Goal: Information Seeking & Learning: Learn about a topic

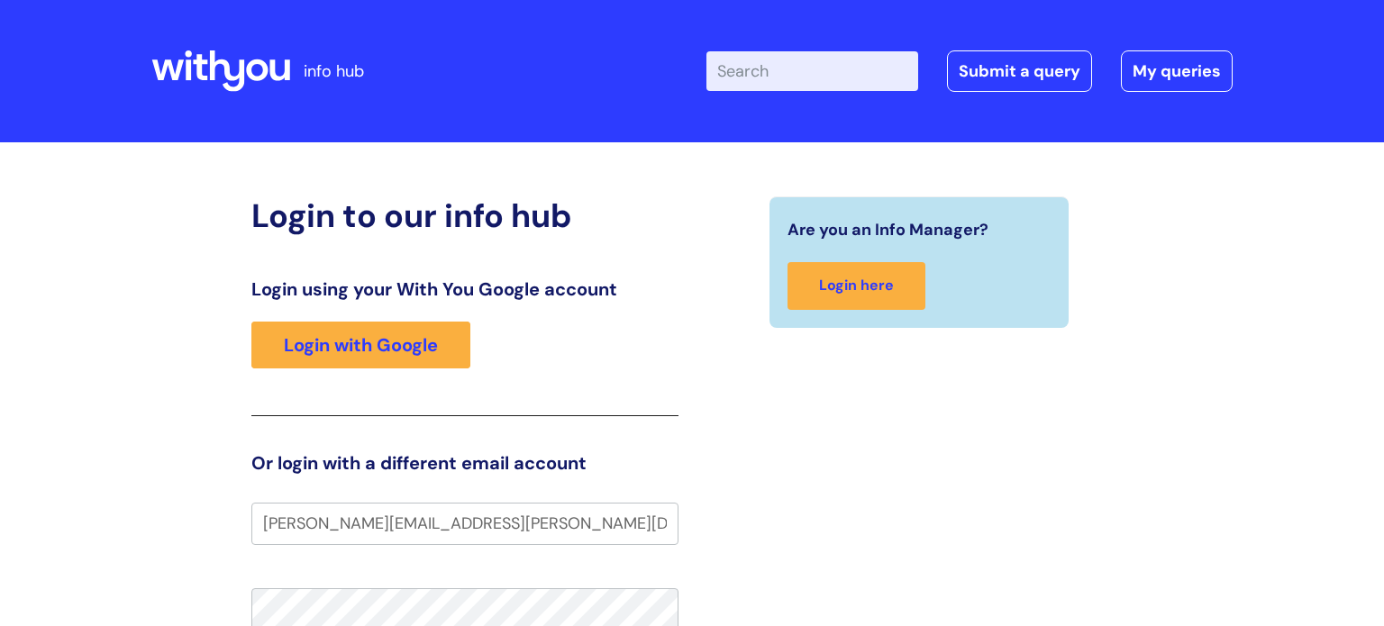
type input "[PERSON_NAME][EMAIL_ADDRESS][PERSON_NAME][DOMAIN_NAME]"
click at [791, 549] on div "Are you an Info Manager? Login here" at bounding box center [919, 559] width 454 height 726
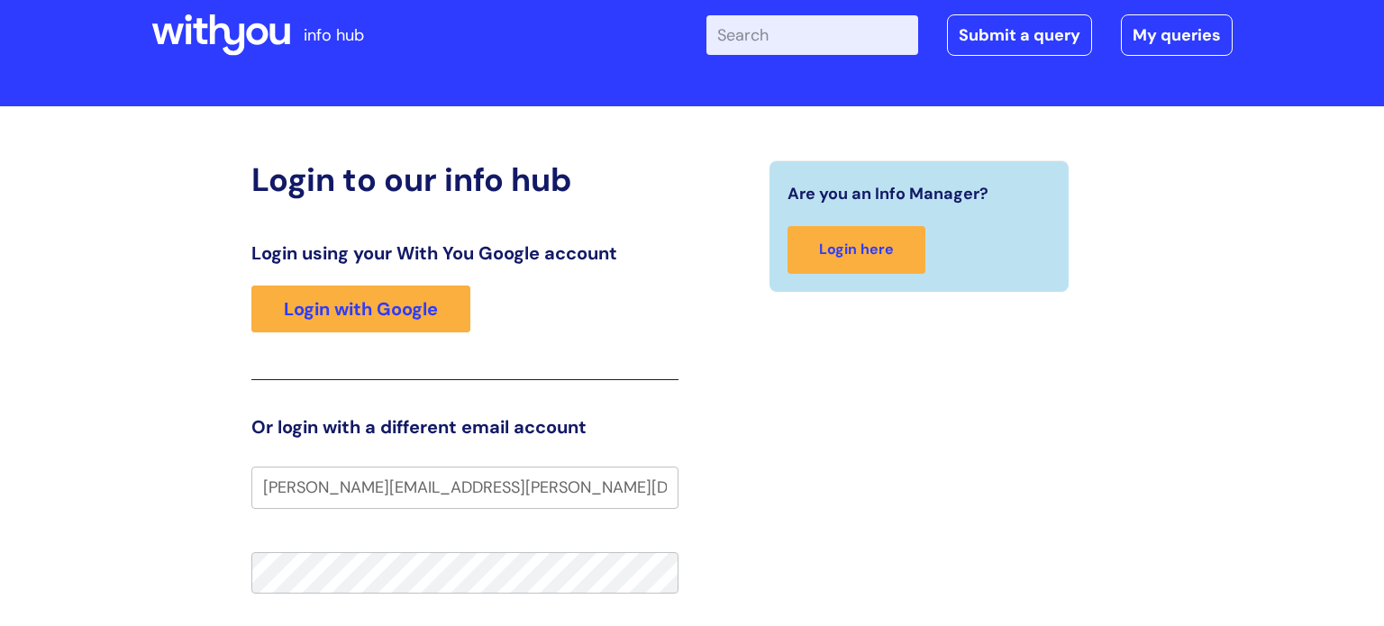
scroll to position [72, 0]
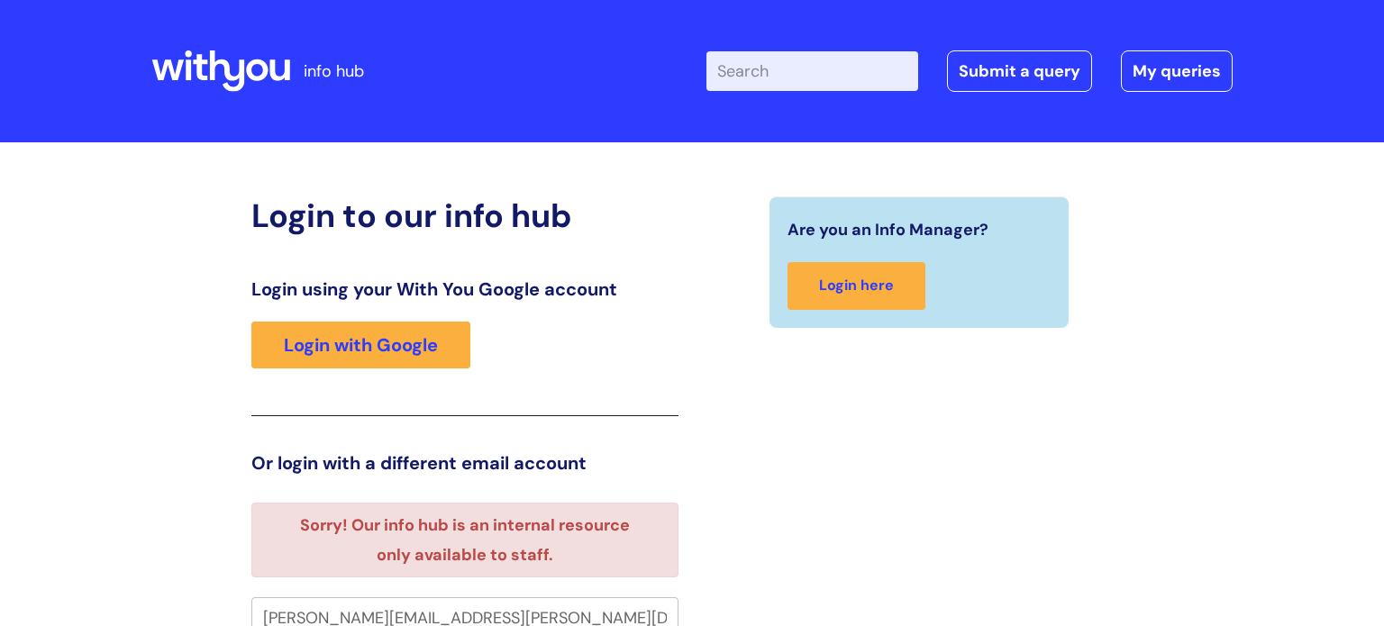
scroll to position [11, 0]
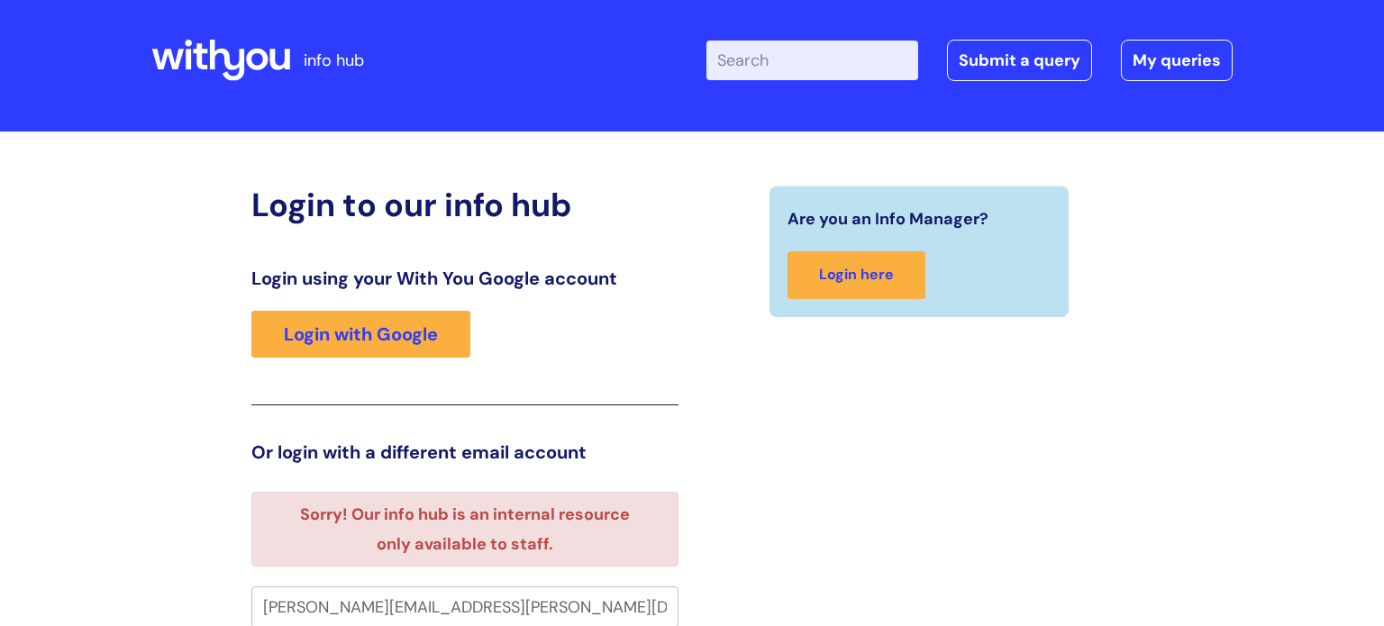
click at [1050, 424] on div "Are you an Info Manager? Login here" at bounding box center [919, 596] width 454 height 821
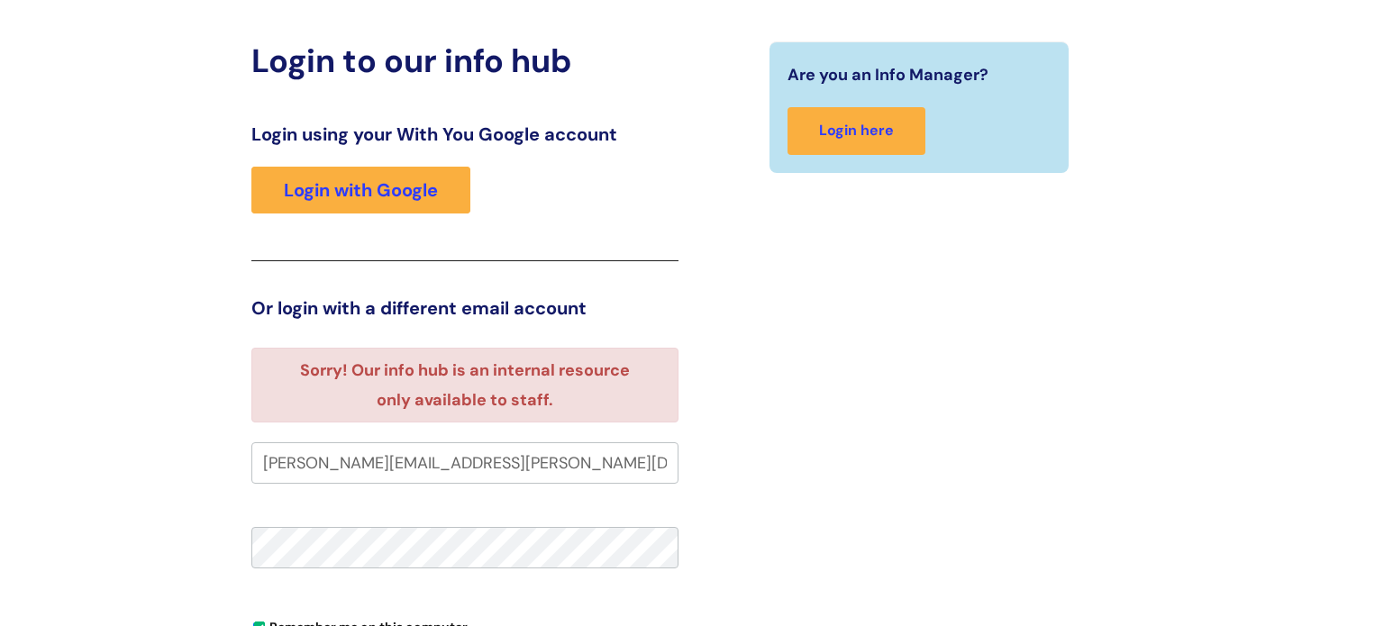
scroll to position [191, 0]
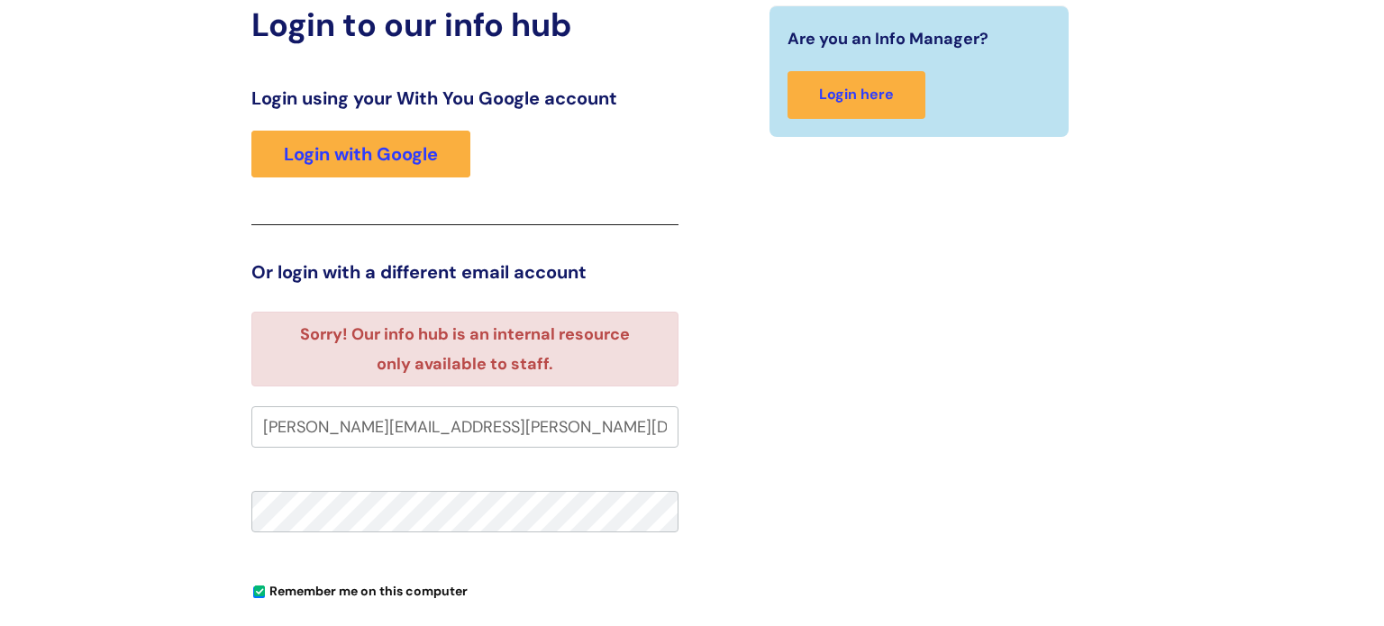
click at [642, 432] on input "[PERSON_NAME][EMAIL_ADDRESS][PERSON_NAME][DOMAIN_NAME]" at bounding box center [464, 426] width 427 height 41
click at [702, 452] on div "Are you an Info Manager? Login here" at bounding box center [919, 415] width 454 height 821
click at [870, 423] on div "Are you an Info Manager? Login here" at bounding box center [919, 415] width 454 height 821
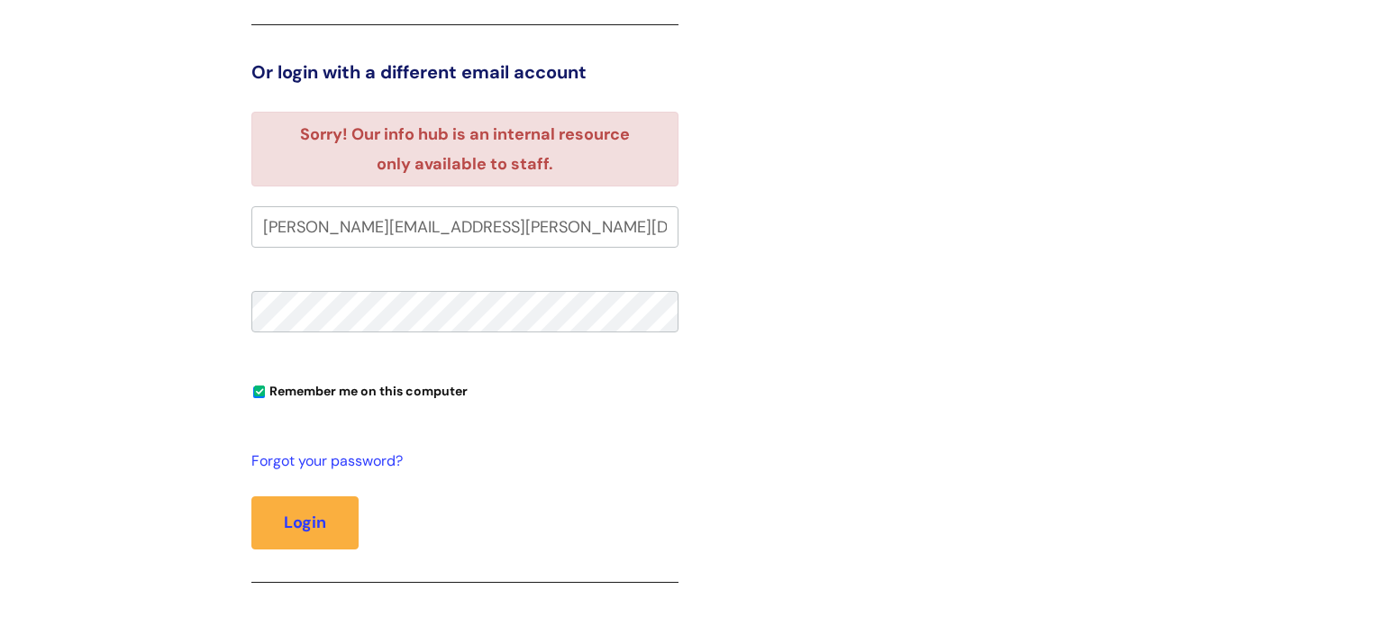
scroll to position [407, 0]
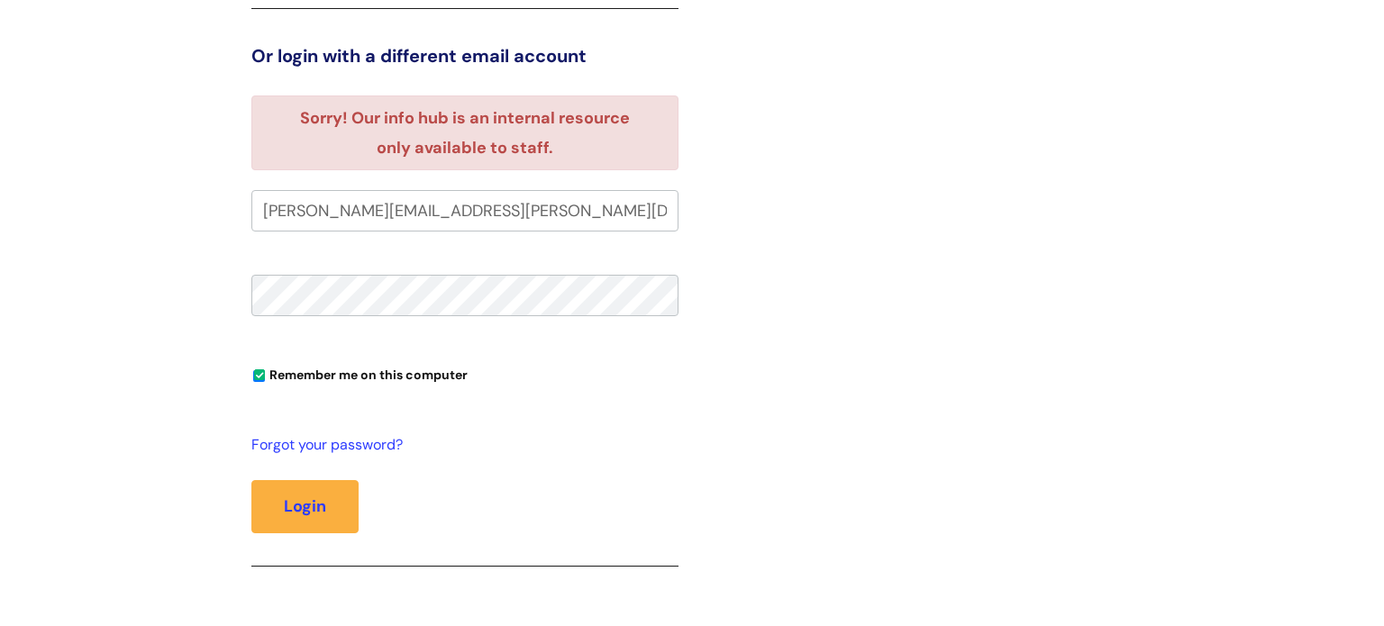
click at [589, 269] on fieldset "lori.beardmore@wearewithyou.org.uk Remember me on this computer Forgot your pas…" at bounding box center [464, 400] width 427 height 420
click at [351, 499] on button "Login" at bounding box center [304, 506] width 107 height 52
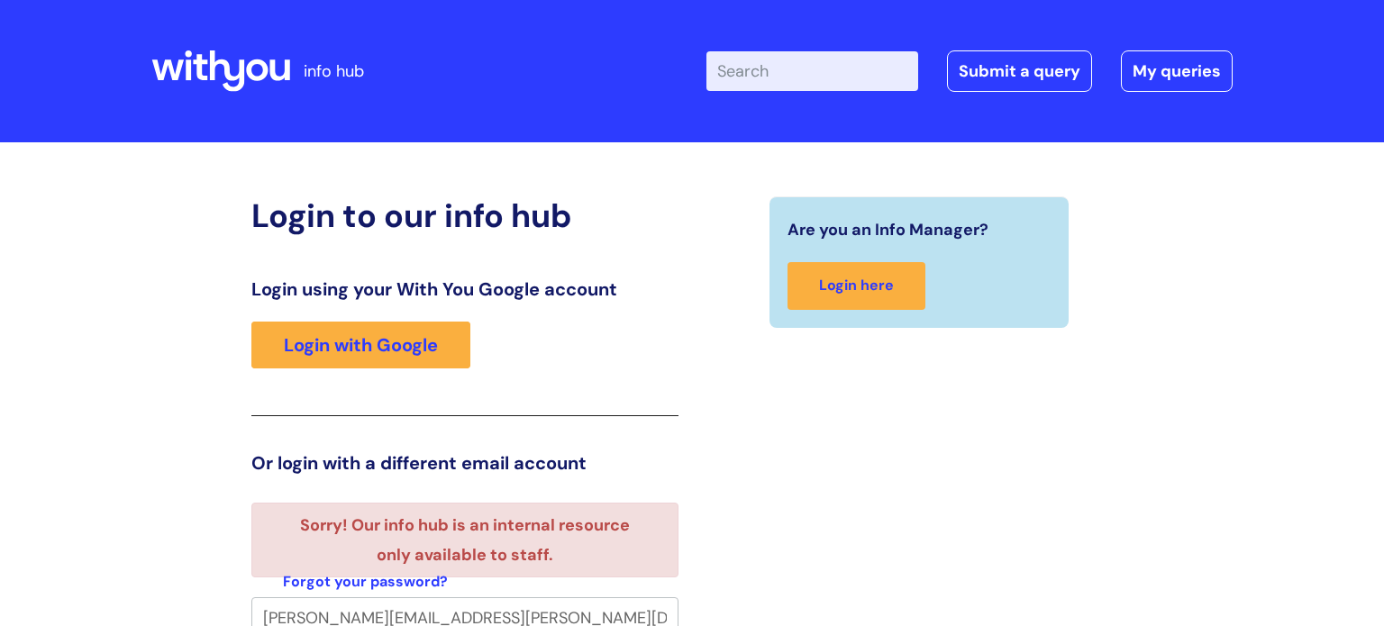
scroll to position [11, 0]
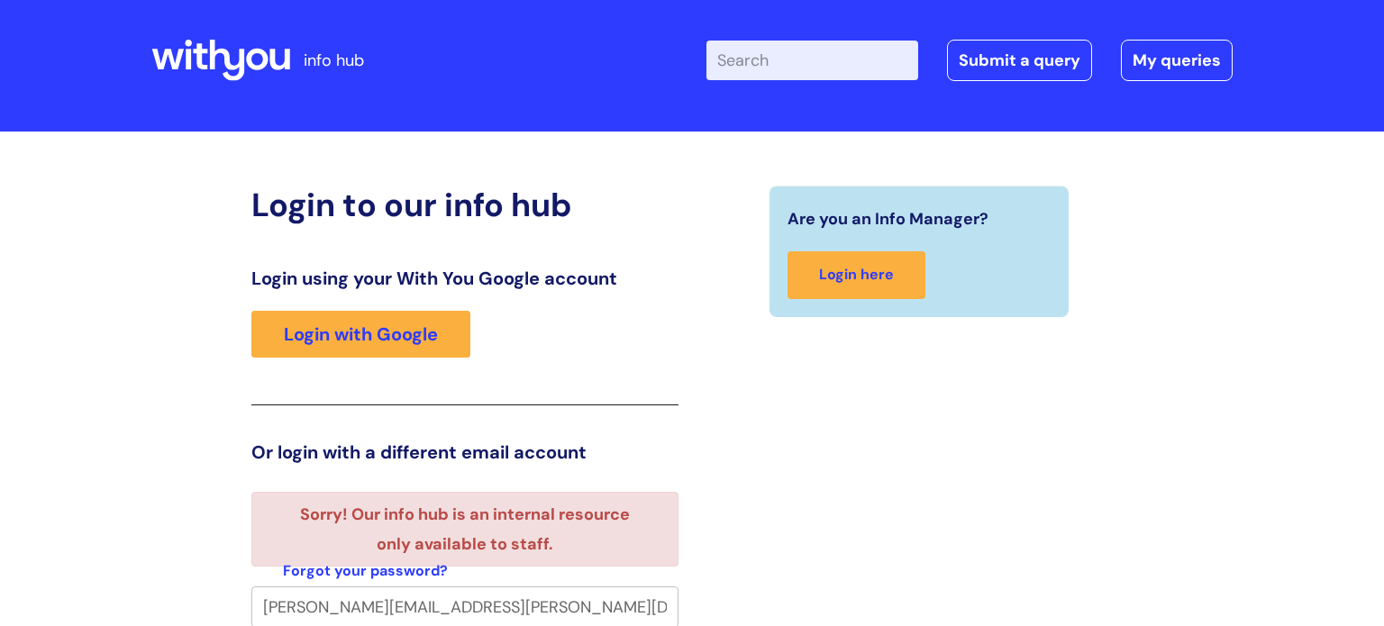
click at [733, 510] on div "Are you an Info Manager? Login here" at bounding box center [919, 550] width 454 height 728
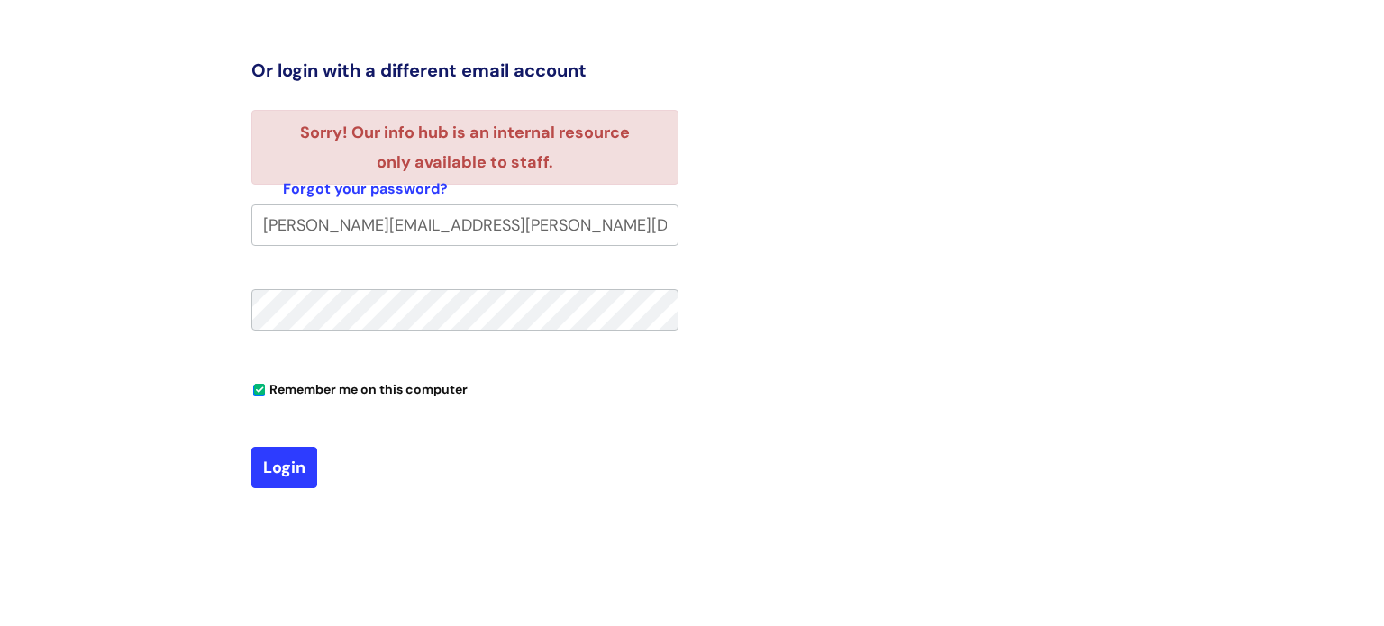
scroll to position [396, 0]
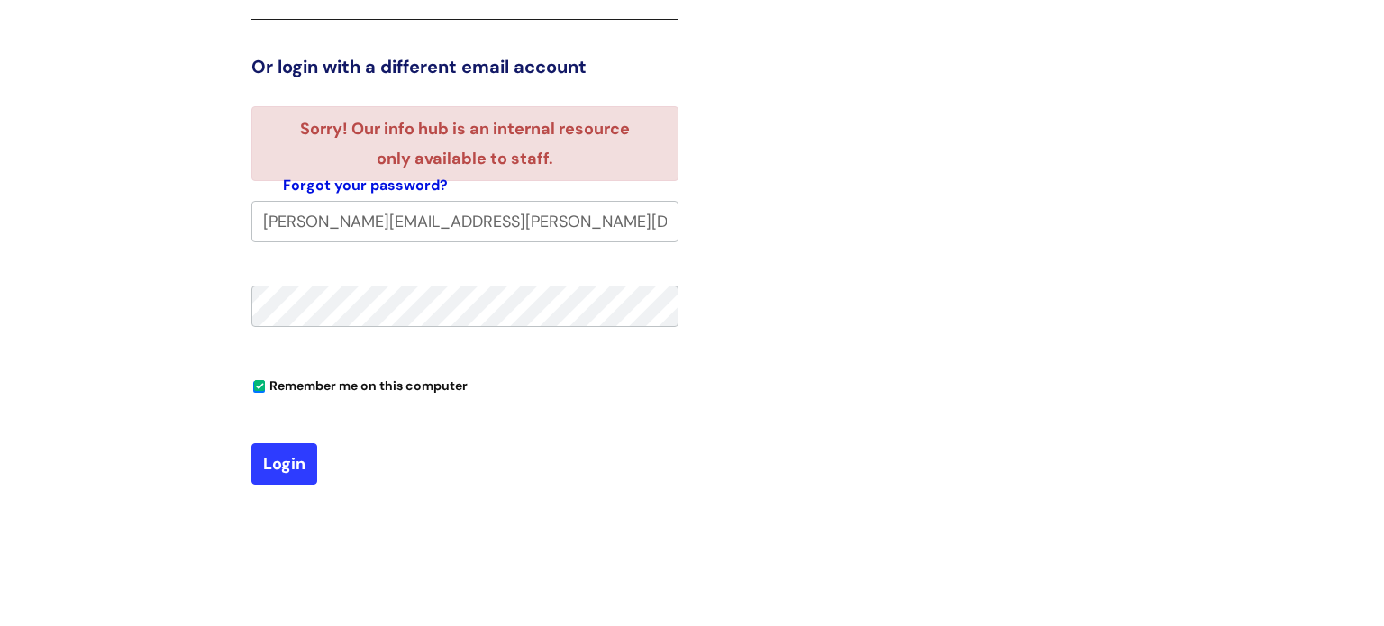
click at [396, 189] on link "Forgot your password?" at bounding box center [365, 186] width 165 height 26
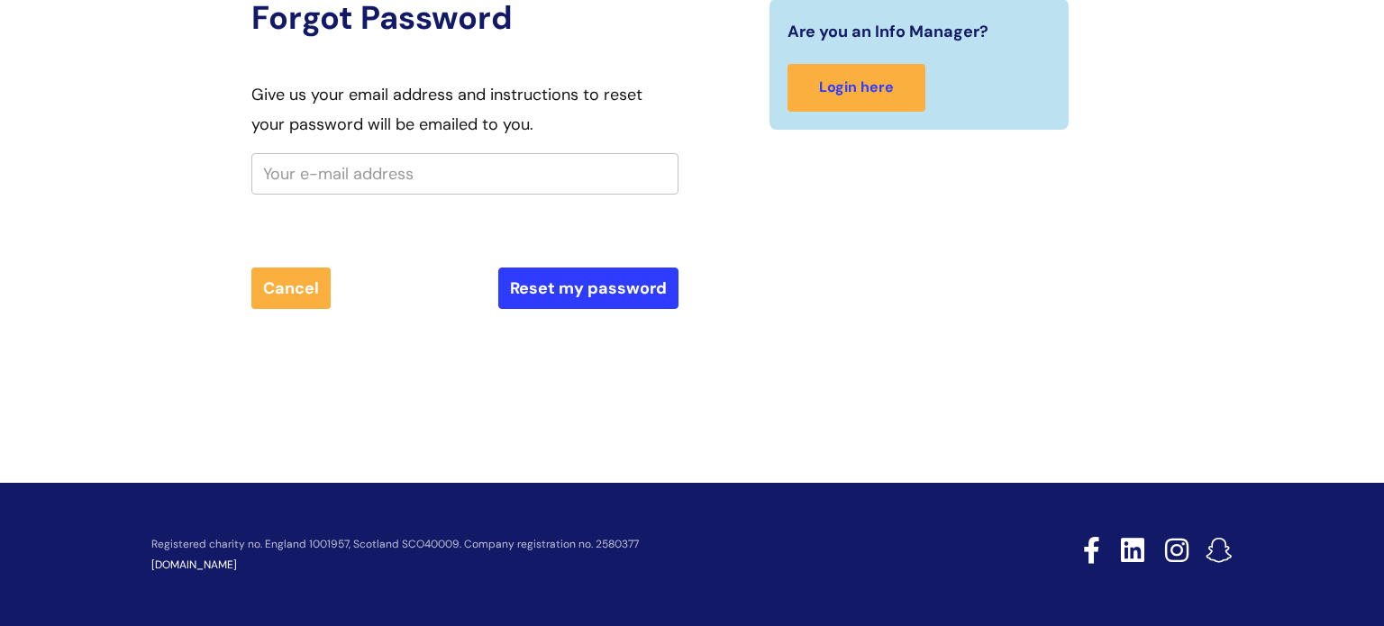
click at [408, 180] on input "text" at bounding box center [464, 173] width 427 height 41
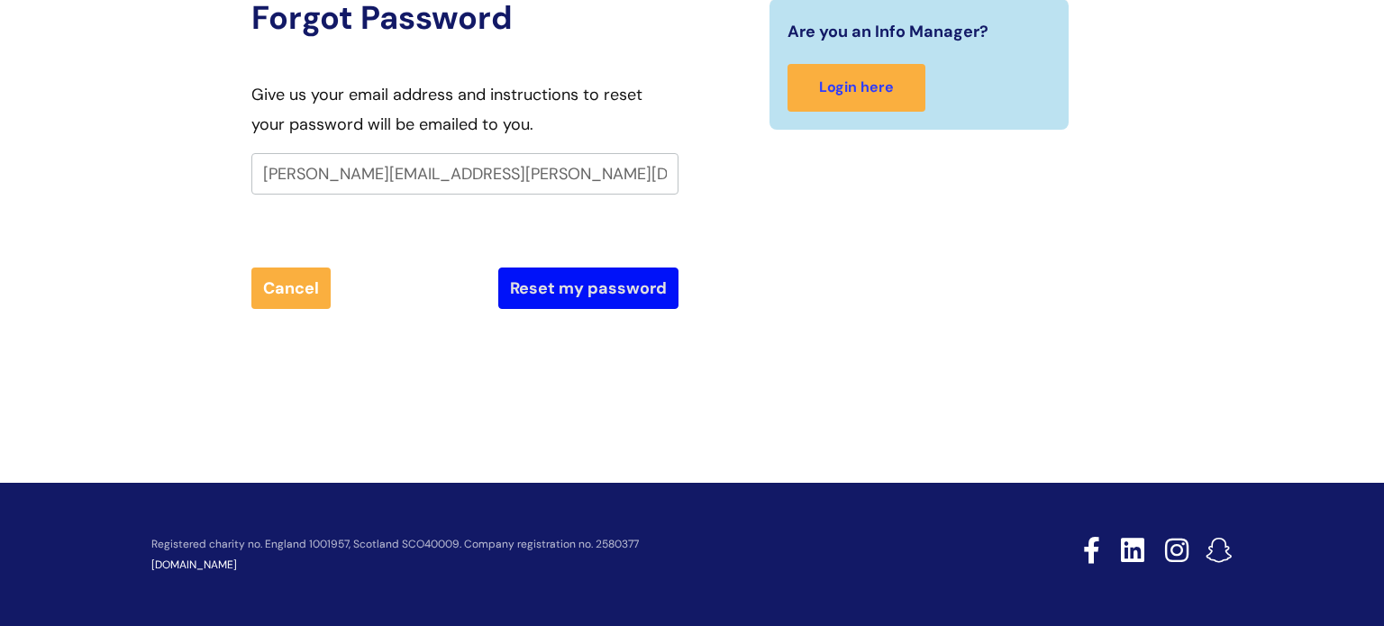
type input "lori.beardmore@wearewithyou.org.uk"
click at [633, 280] on button "Reset my password" at bounding box center [588, 288] width 180 height 41
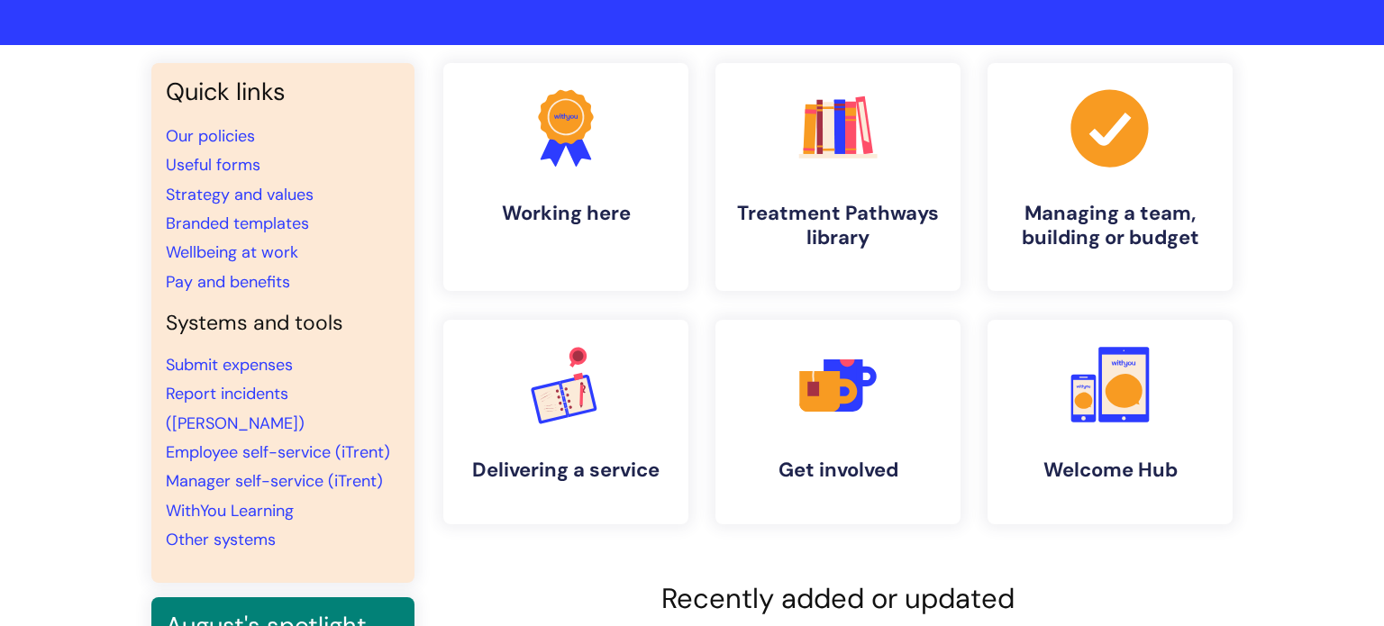
scroll to position [144, 0]
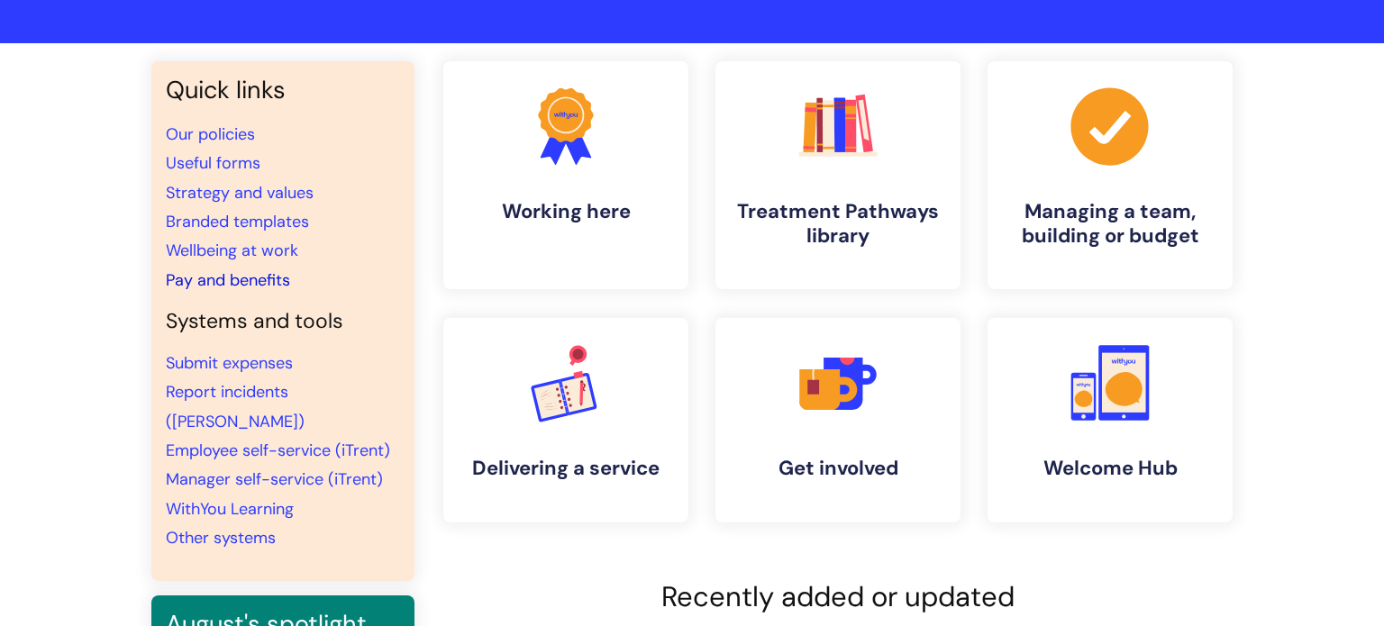
click at [278, 285] on link "Pay and benefits" at bounding box center [228, 280] width 124 height 22
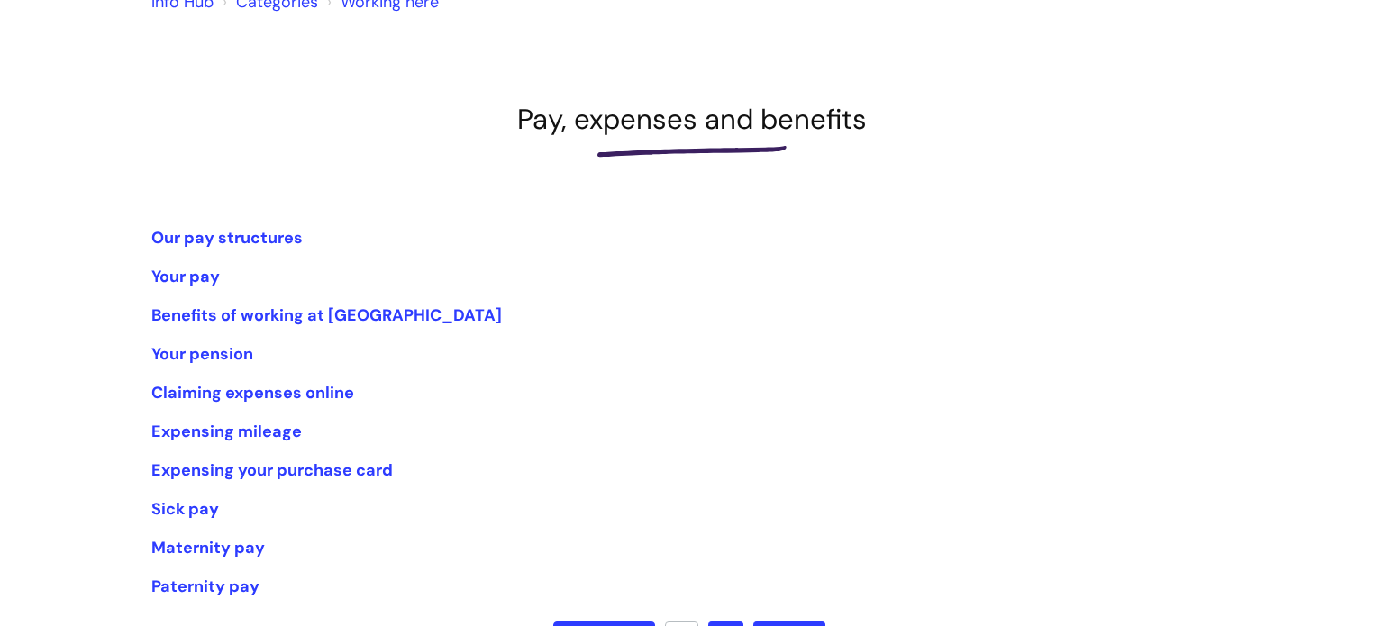
scroll to position [252, 0]
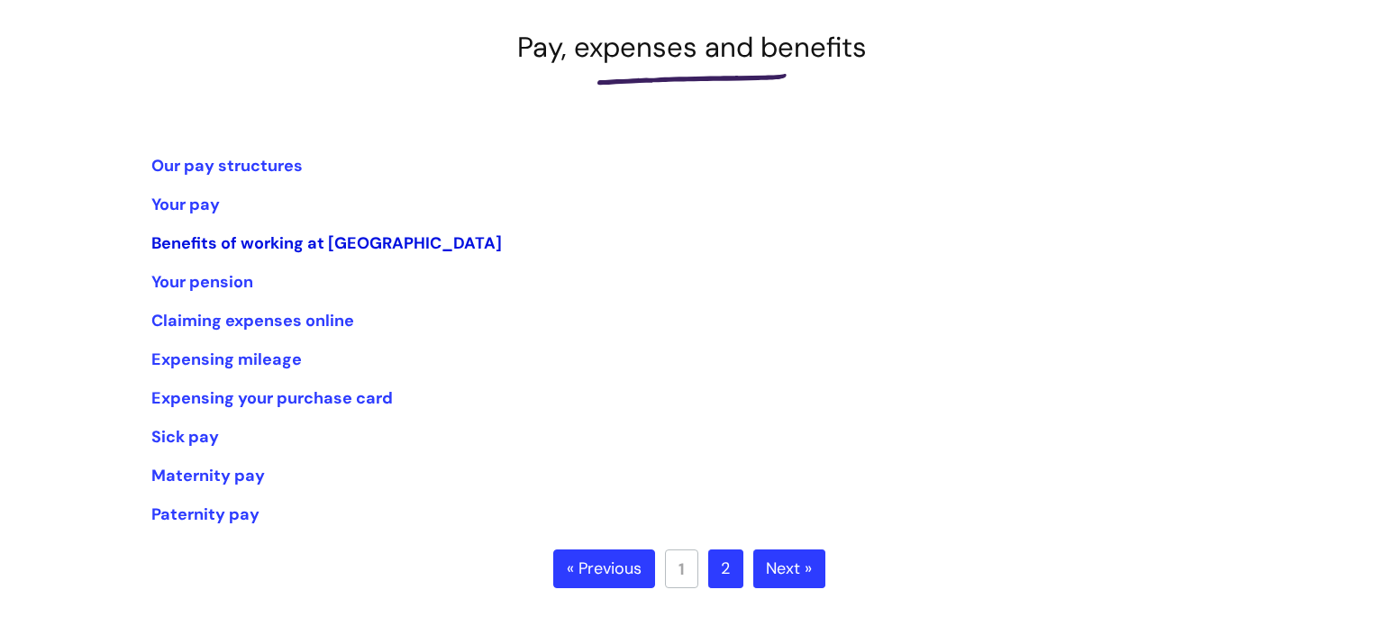
click at [278, 251] on link "Benefits of working at [GEOGRAPHIC_DATA]" at bounding box center [326, 243] width 351 height 22
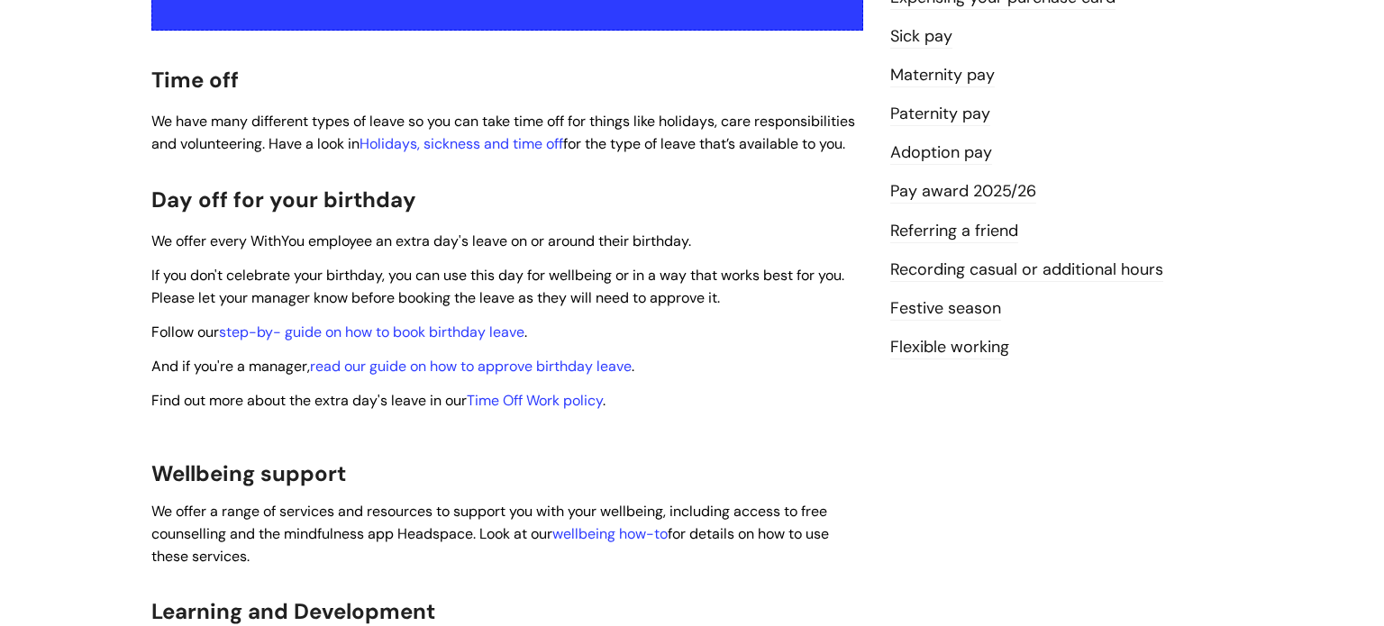
scroll to position [505, 0]
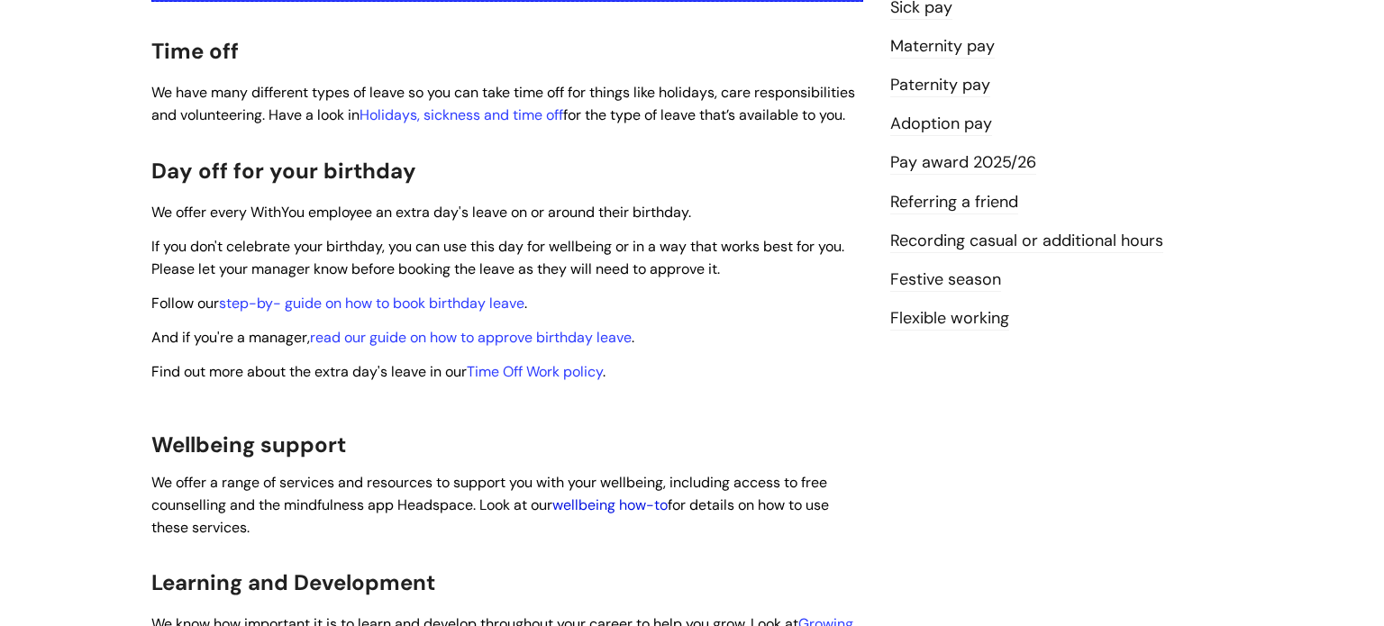
click at [631, 496] on link "wellbeing how-to" at bounding box center [609, 505] width 115 height 19
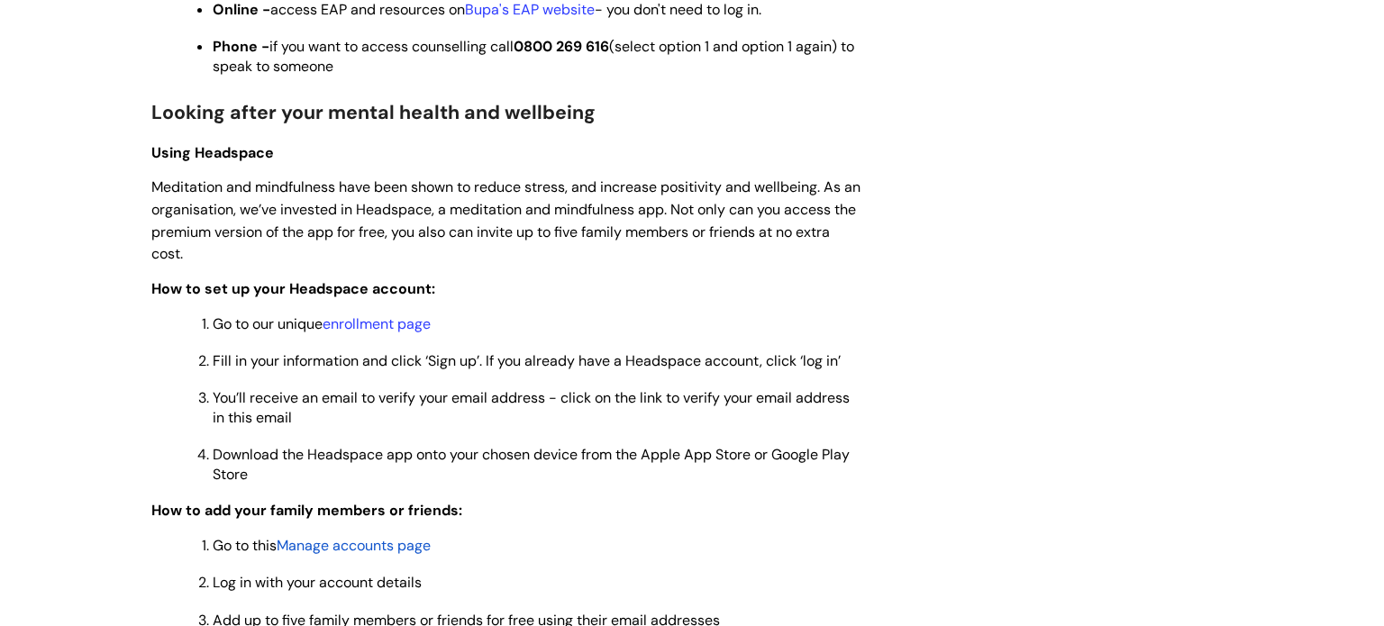
scroll to position [1370, 0]
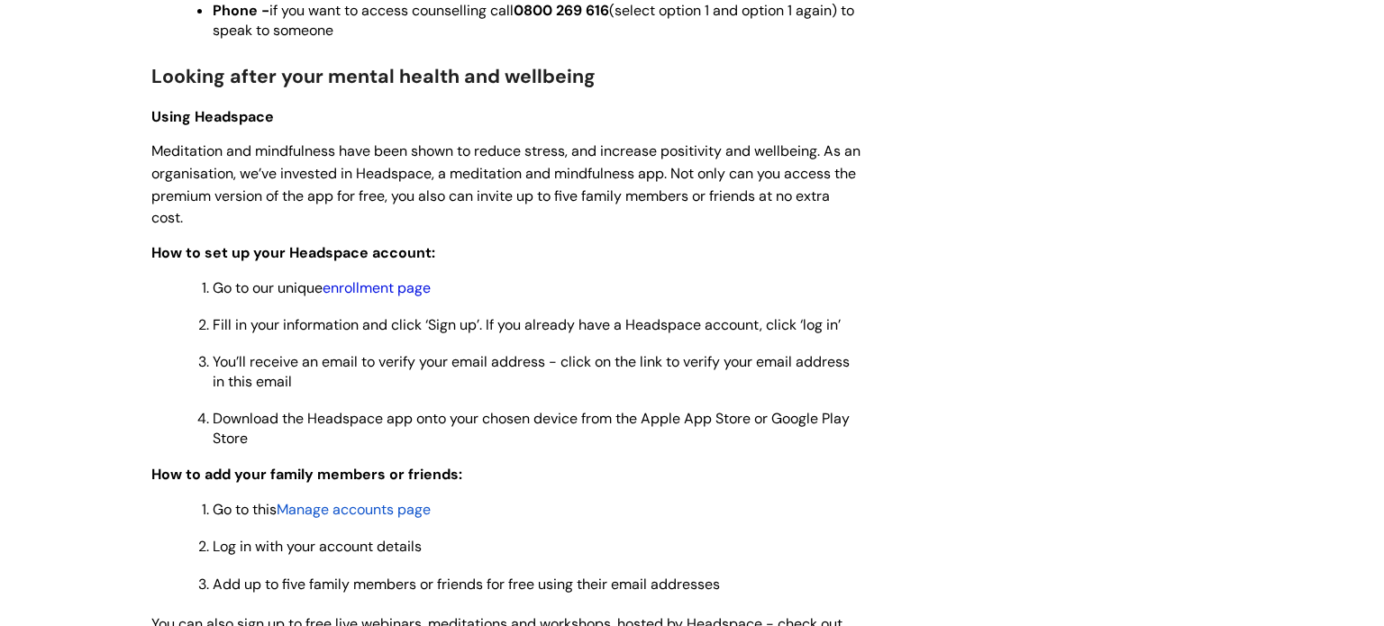
click at [393, 297] on link "enrollment page" at bounding box center [377, 287] width 108 height 19
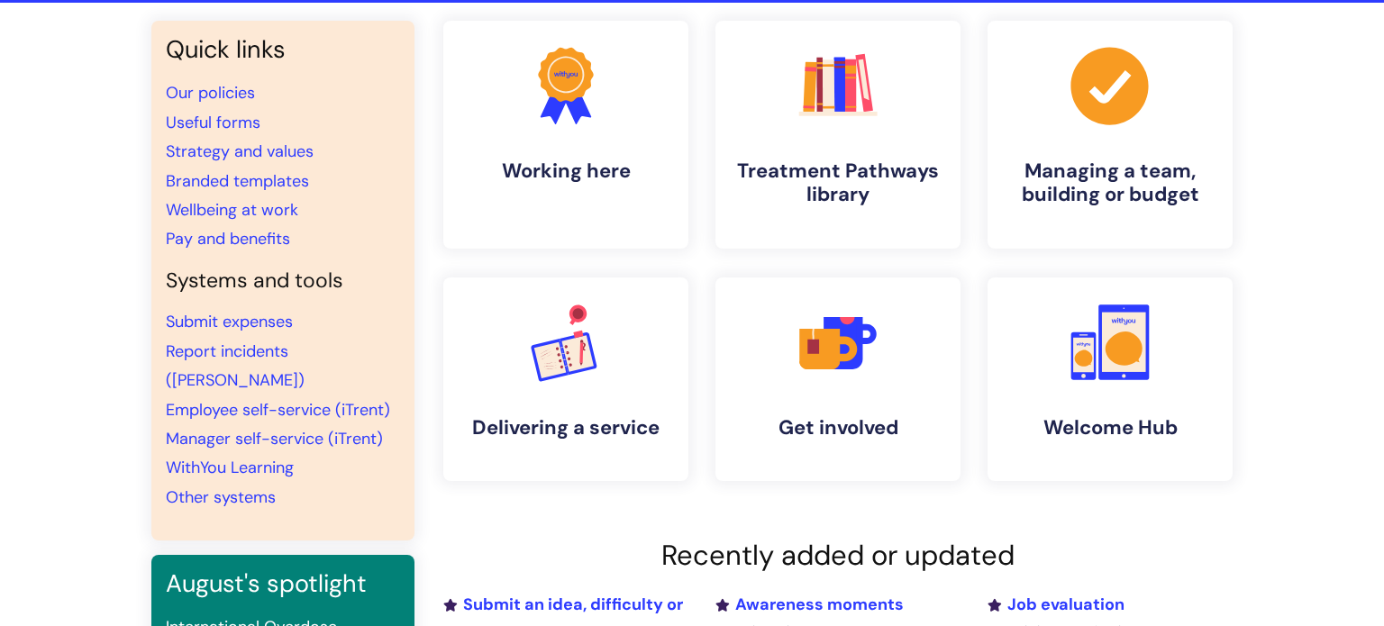
scroll to position [144, 0]
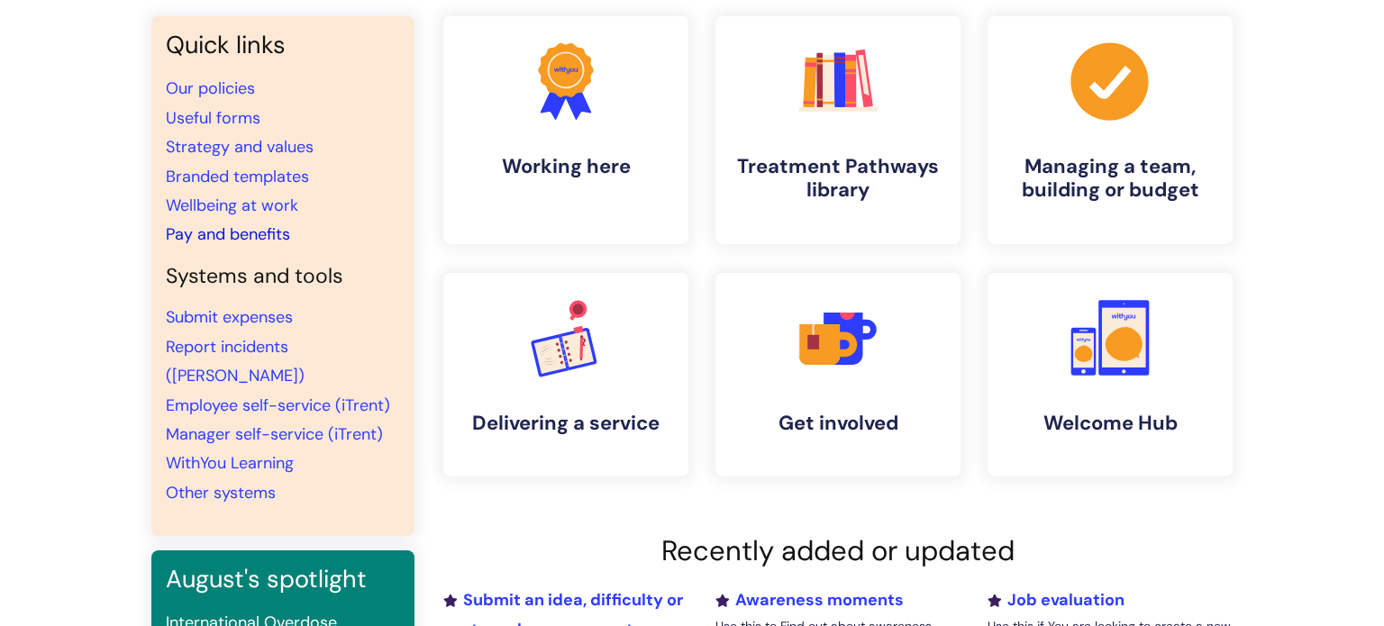
click at [213, 241] on link "Pay and benefits" at bounding box center [228, 234] width 124 height 22
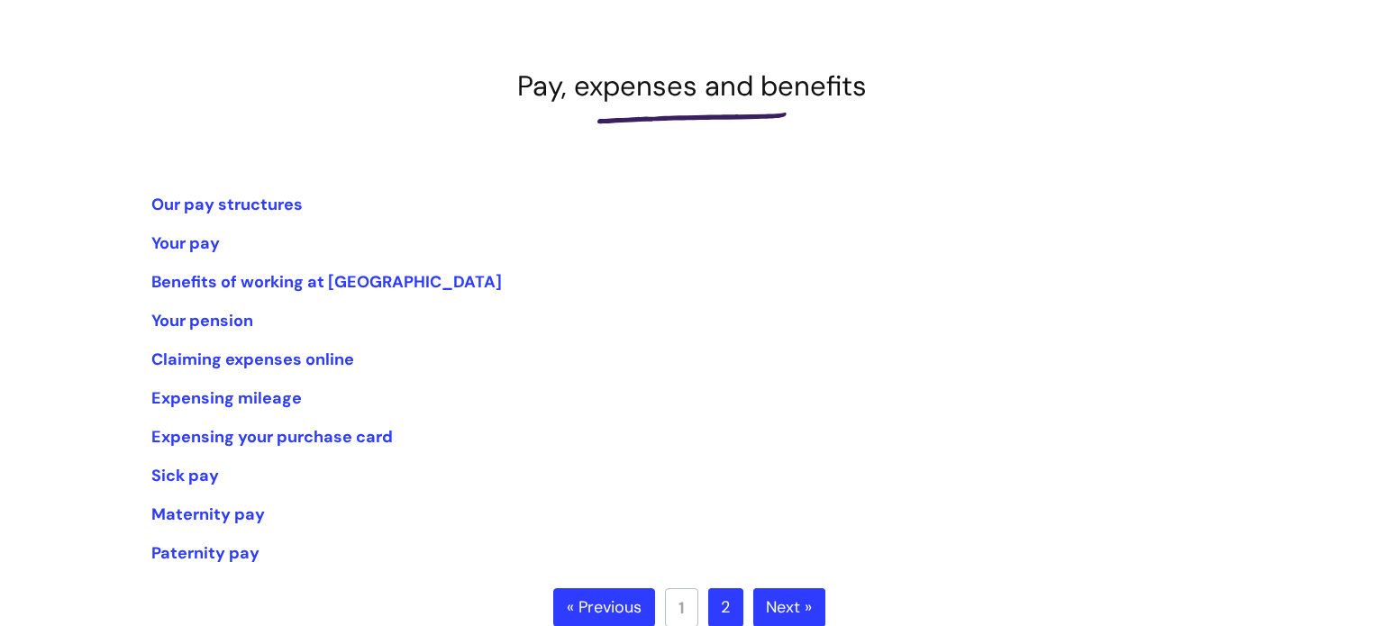
scroll to position [216, 0]
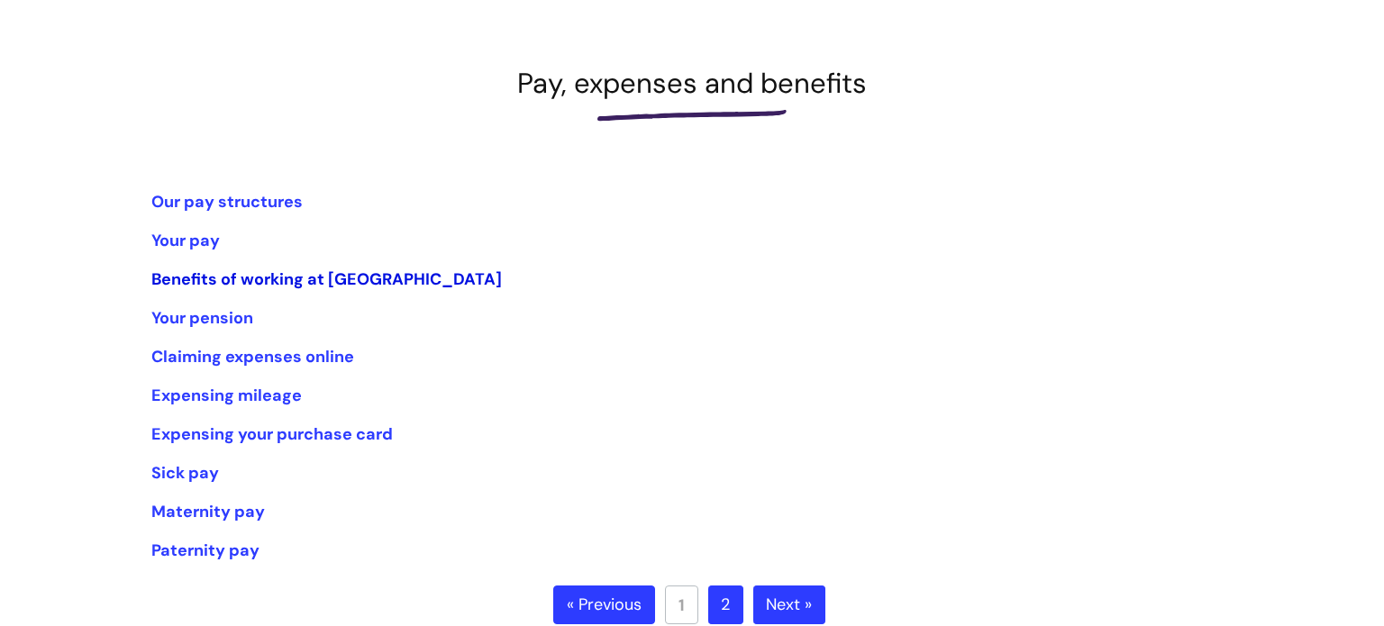
click at [323, 278] on link "Benefits of working at [GEOGRAPHIC_DATA]" at bounding box center [326, 280] width 351 height 22
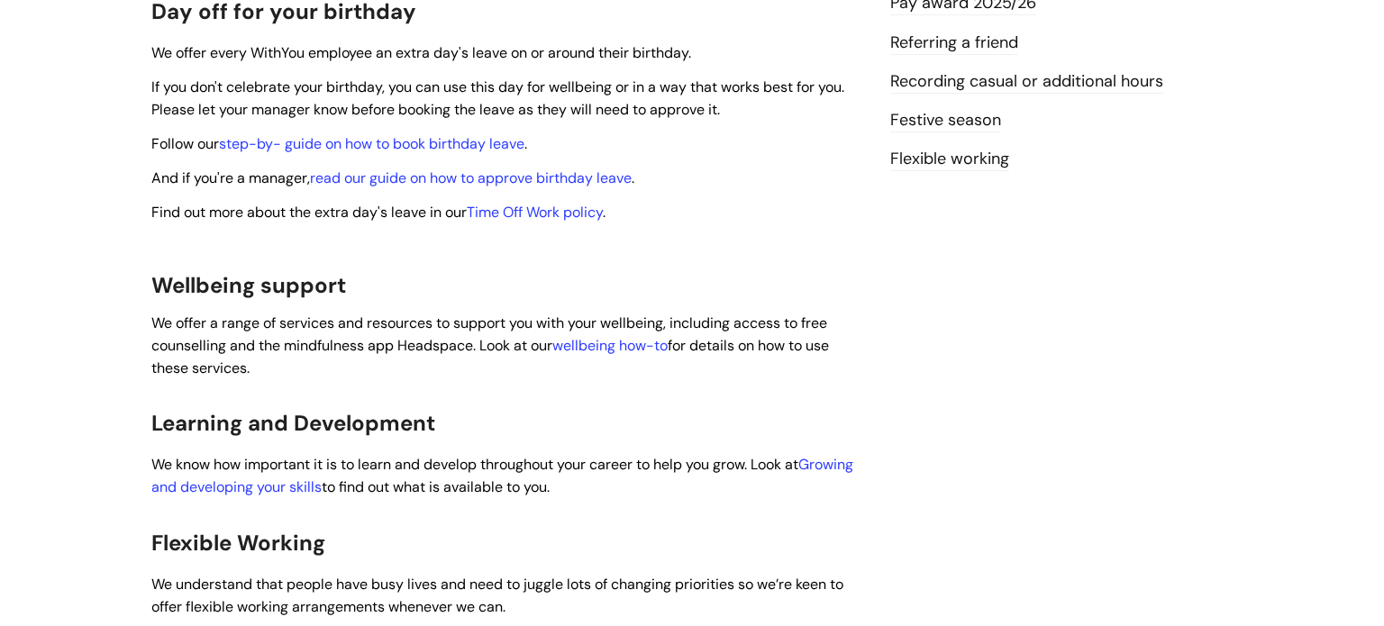
scroll to position [685, 0]
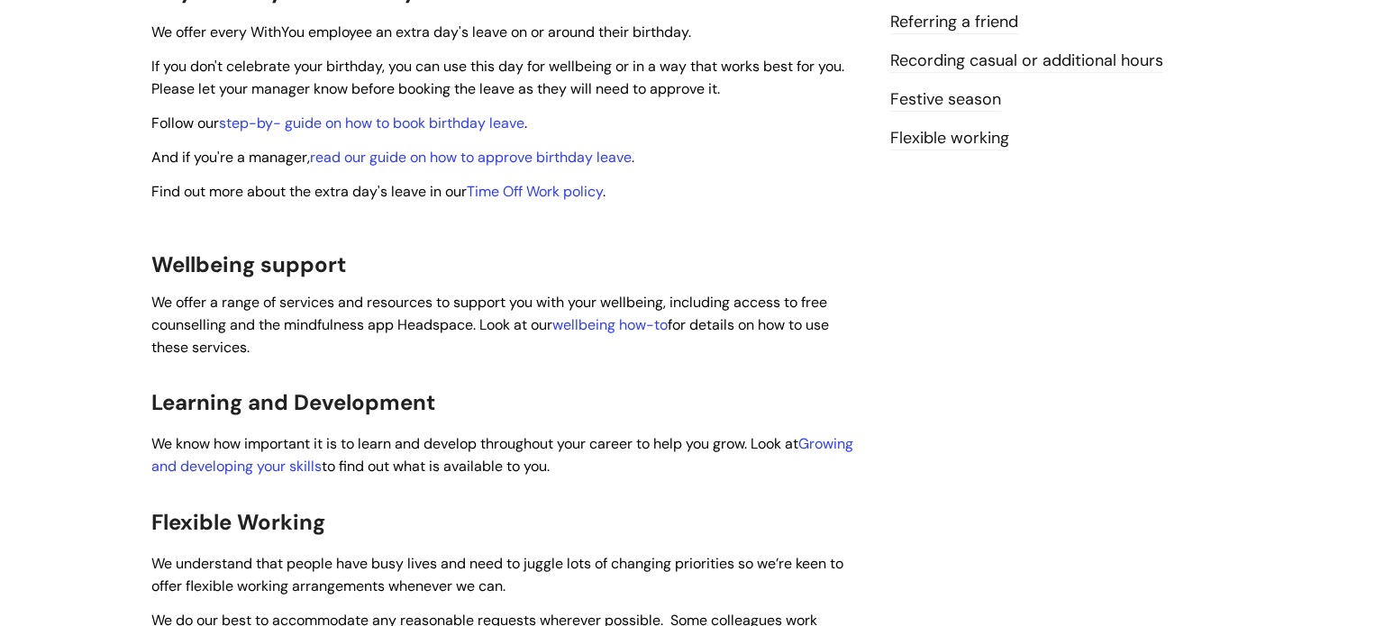
click at [597, 315] on link "wellbeing how-to" at bounding box center [609, 324] width 115 height 19
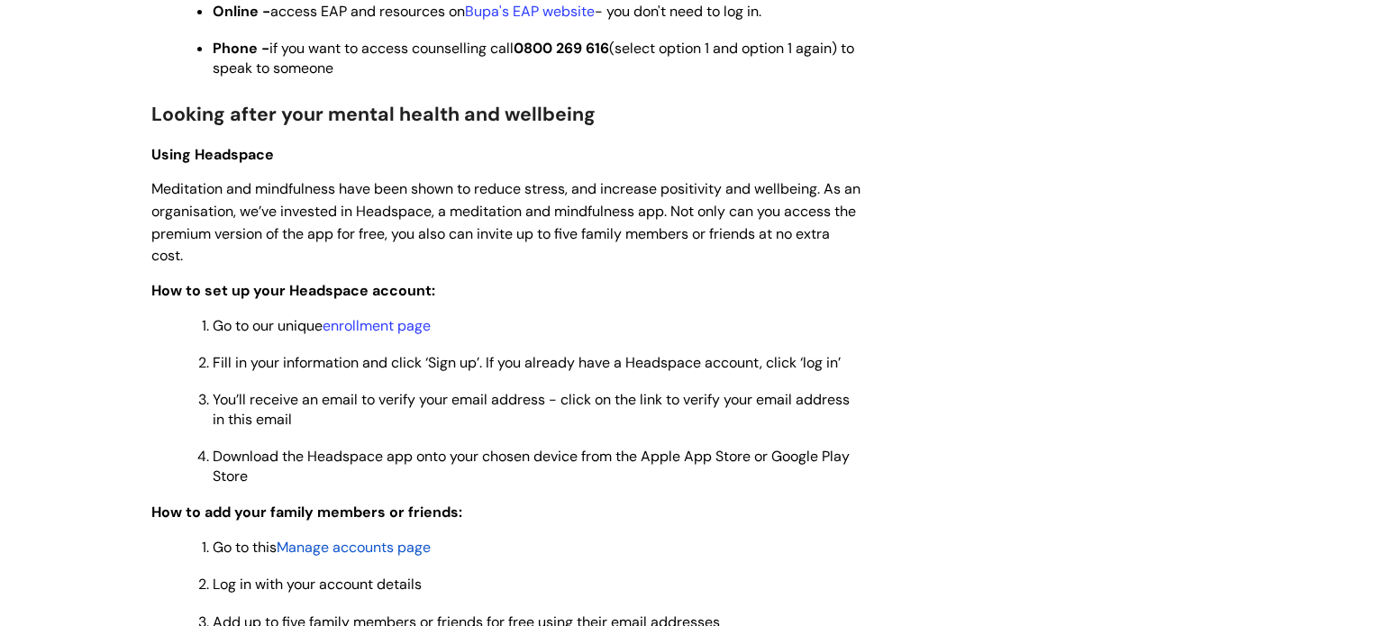
scroll to position [1334, 0]
